Goal: Information Seeking & Learning: Learn about a topic

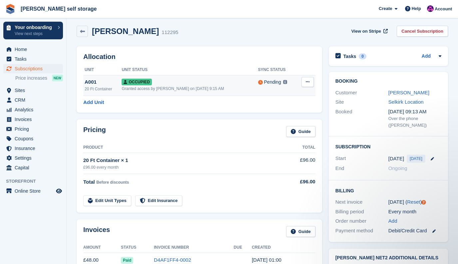
click at [271, 84] on div "Pending" at bounding box center [272, 82] width 17 height 7
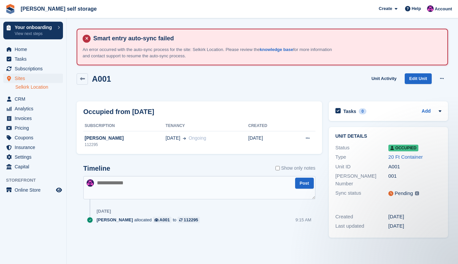
click at [54, 86] on link "Selkirk Location" at bounding box center [39, 87] width 48 height 6
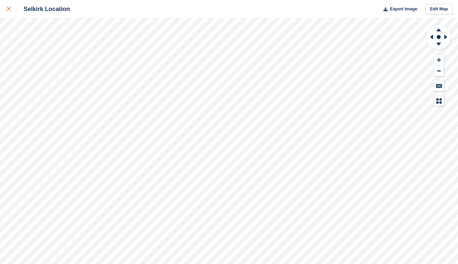
click at [10, 5] on div at bounding box center [12, 9] width 11 height 8
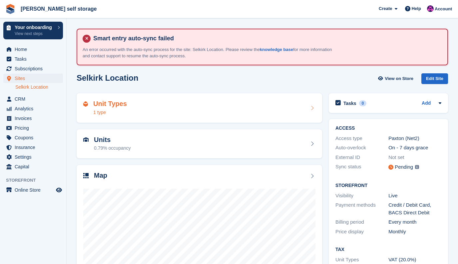
click at [137, 107] on div "Unit Types 1 type" at bounding box center [199, 108] width 232 height 16
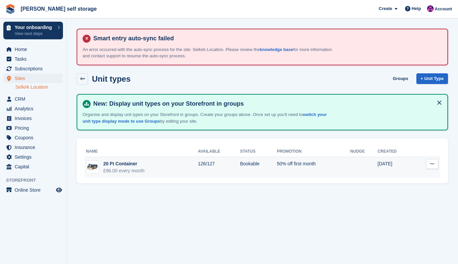
click at [171, 167] on td "20 Ft Container £96.00 every month" at bounding box center [141, 167] width 113 height 21
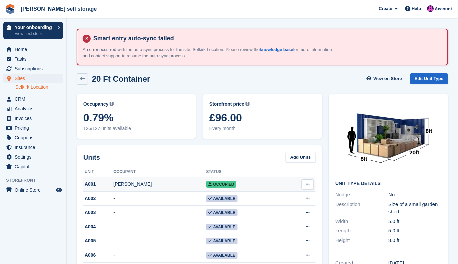
click at [188, 184] on div "Yvonne Peterson" at bounding box center [160, 183] width 93 height 7
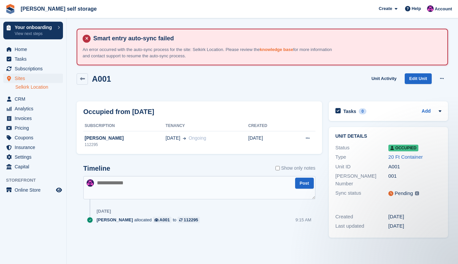
click at [292, 51] on link "knowledge base" at bounding box center [276, 49] width 33 height 5
